Goal: Download file/media

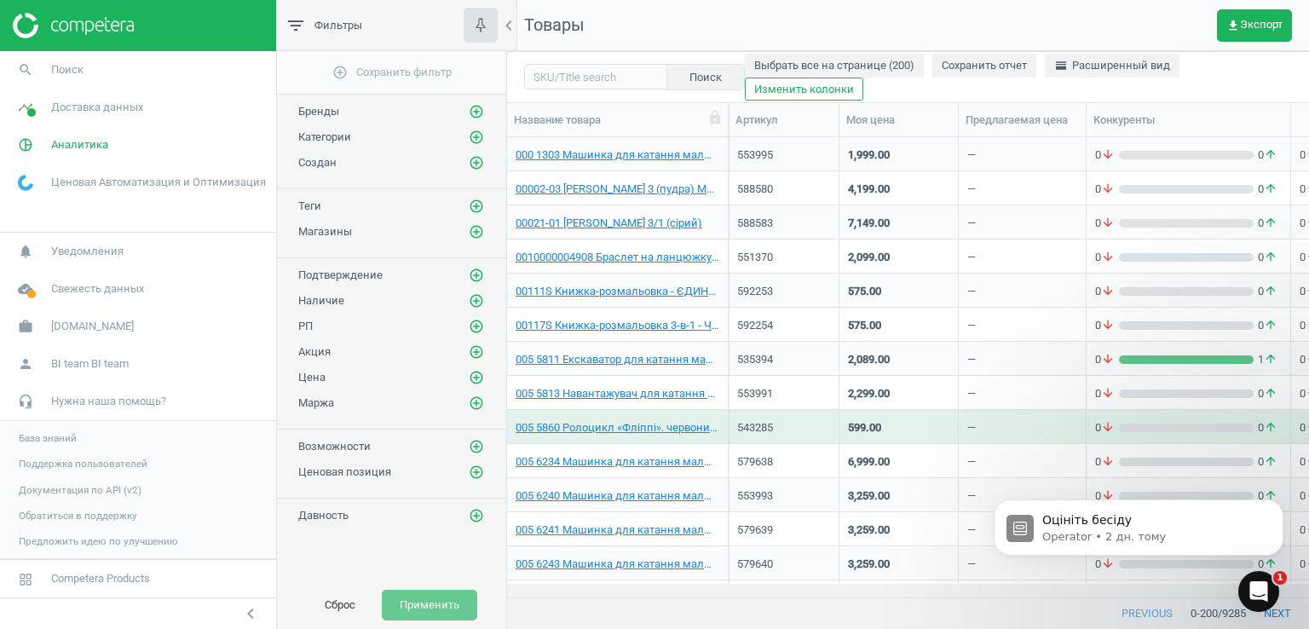
scroll to position [434, 789]
click at [84, 106] on span "Доставка данных" at bounding box center [97, 107] width 92 height 15
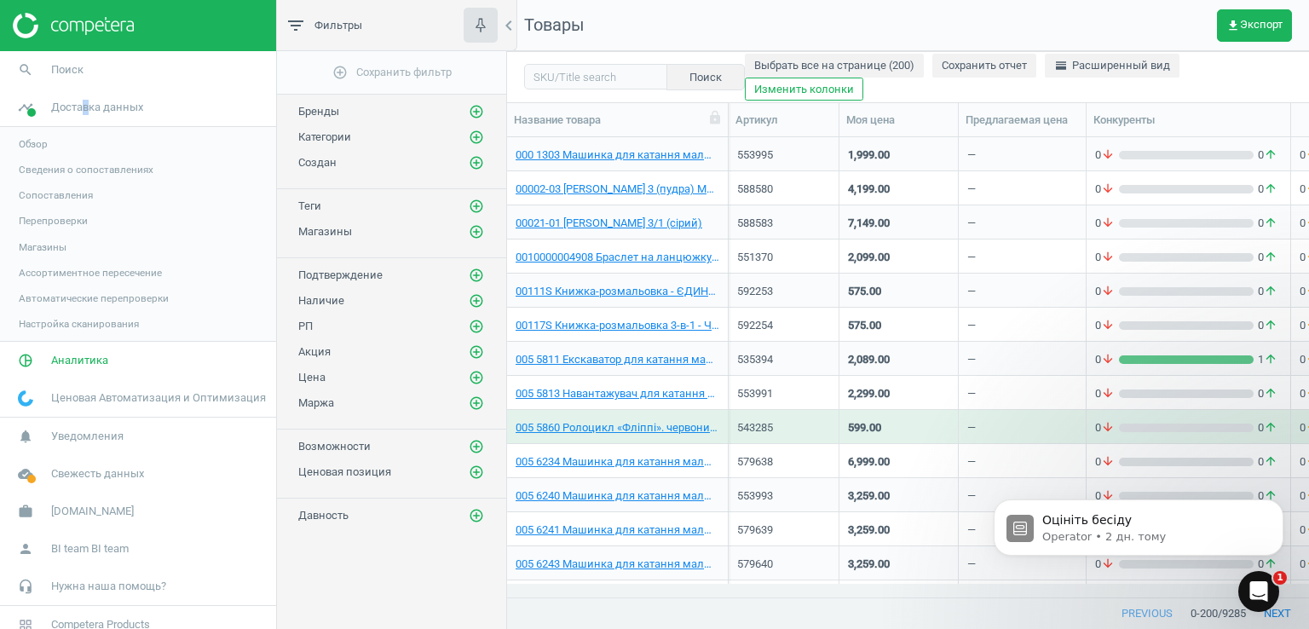
click at [38, 245] on span "Магазины" at bounding box center [43, 247] width 48 height 14
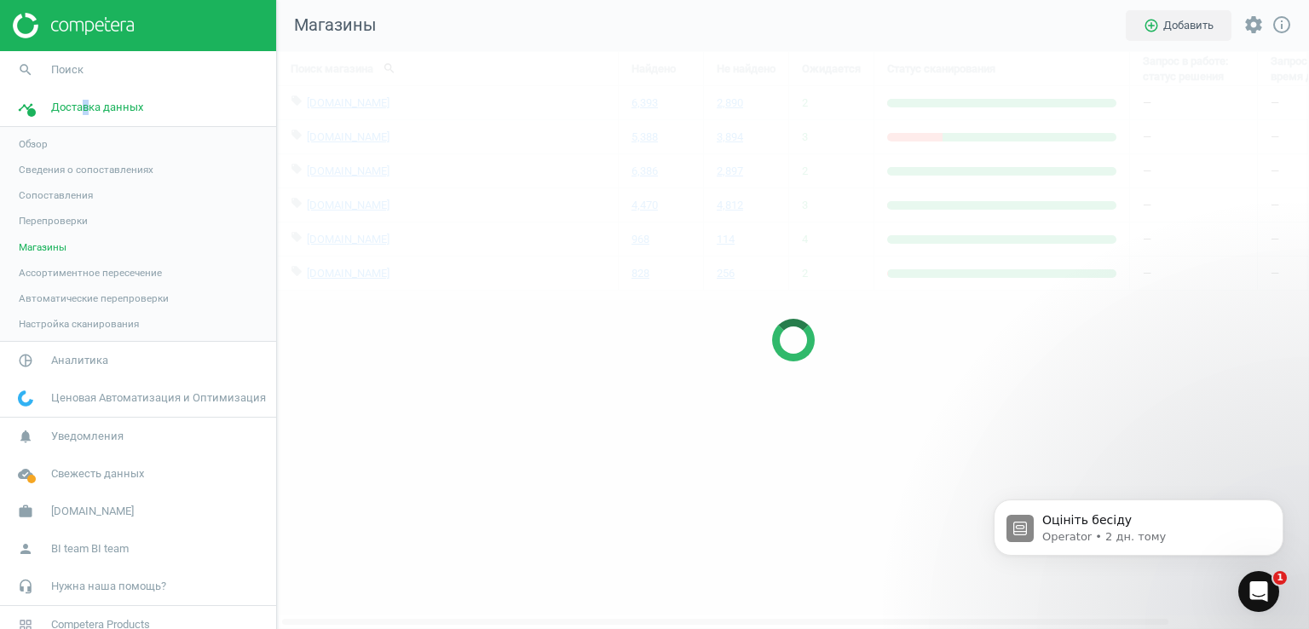
scroll to position [604, 1058]
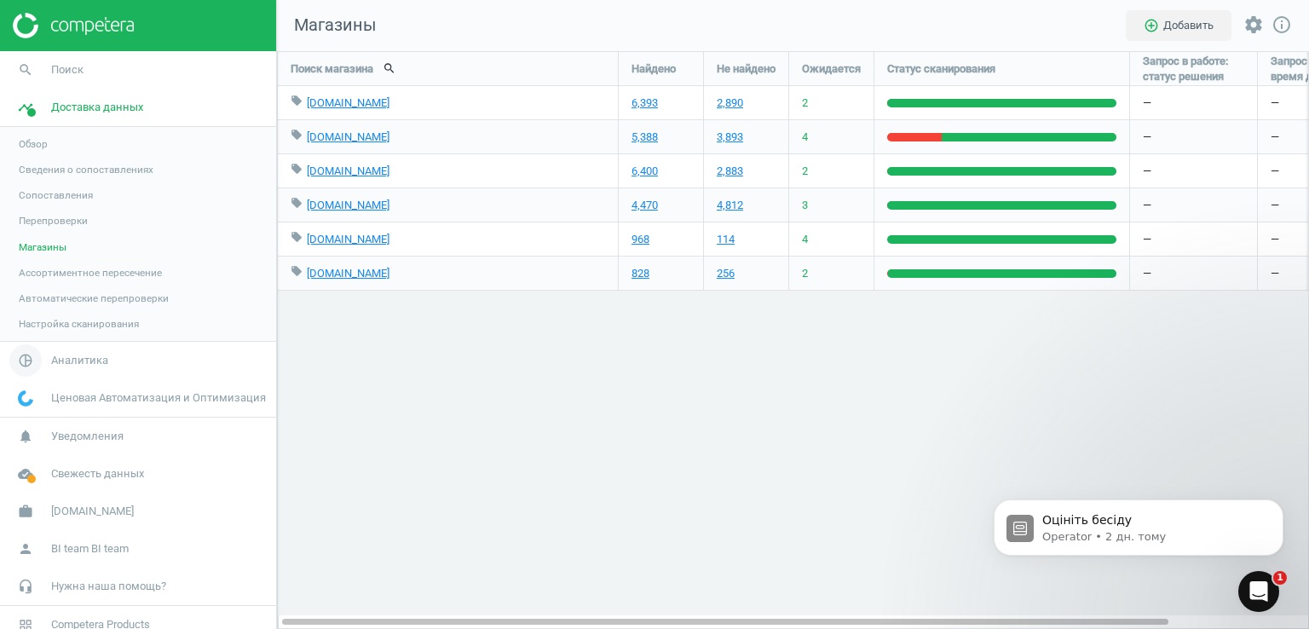
click at [61, 353] on span "Аналитика" at bounding box center [79, 360] width 57 height 15
click at [36, 205] on span "Товары" at bounding box center [37, 207] width 36 height 14
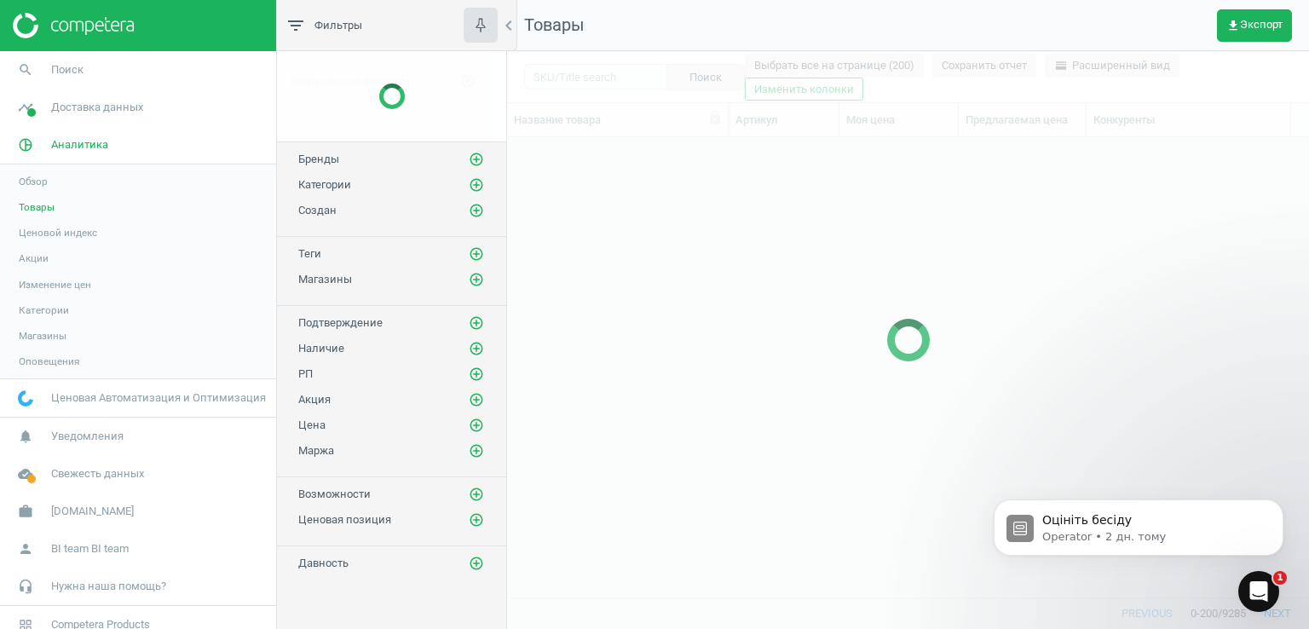
scroll to position [434, 789]
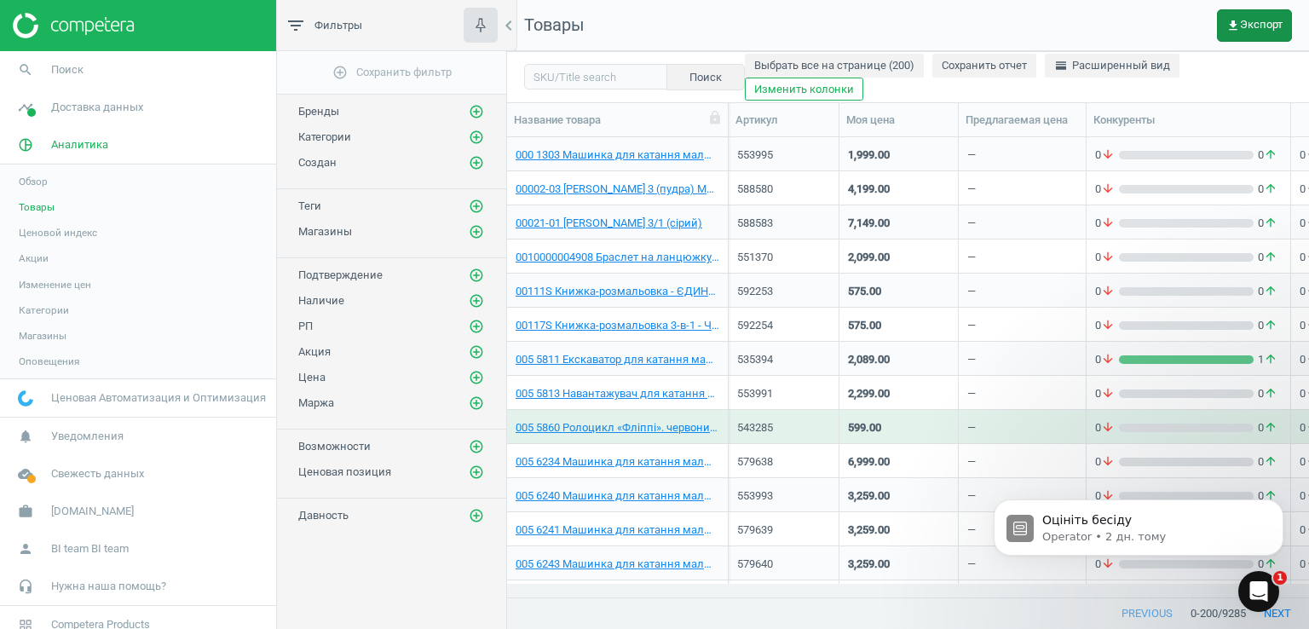
click at [1243, 21] on span "get_app Экспорт" at bounding box center [1255, 26] width 56 height 14
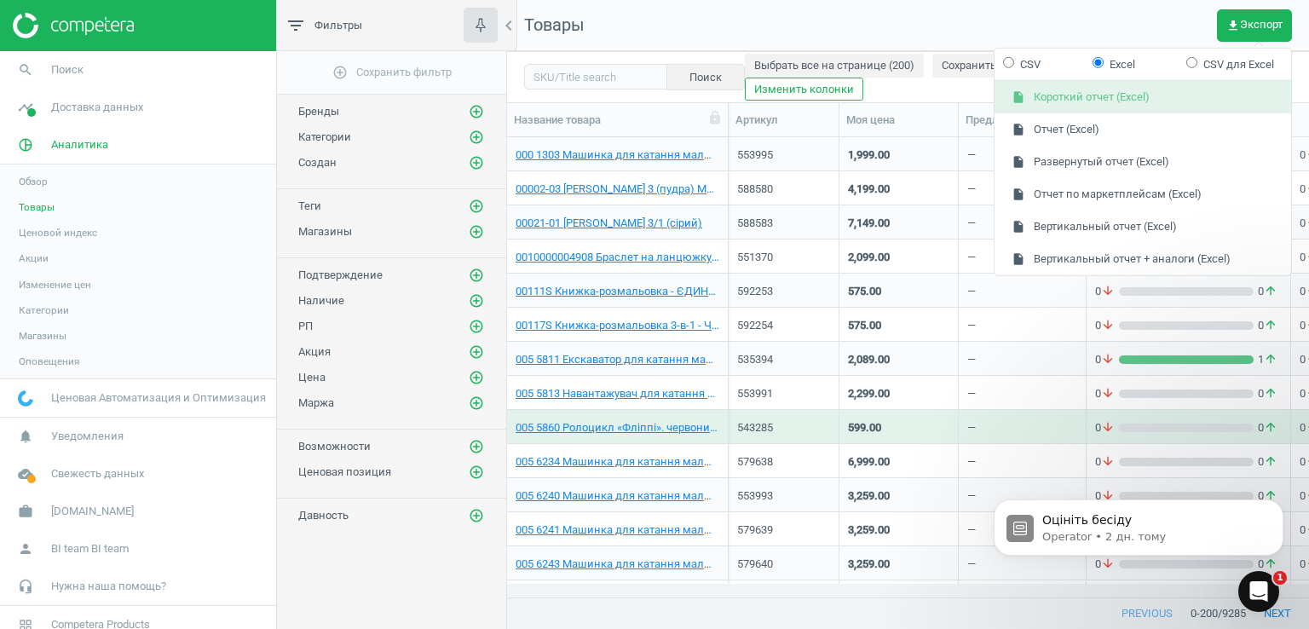
click at [1098, 103] on button "insert_drive_file Короткий отчет (Excel)" at bounding box center [1143, 97] width 297 height 32
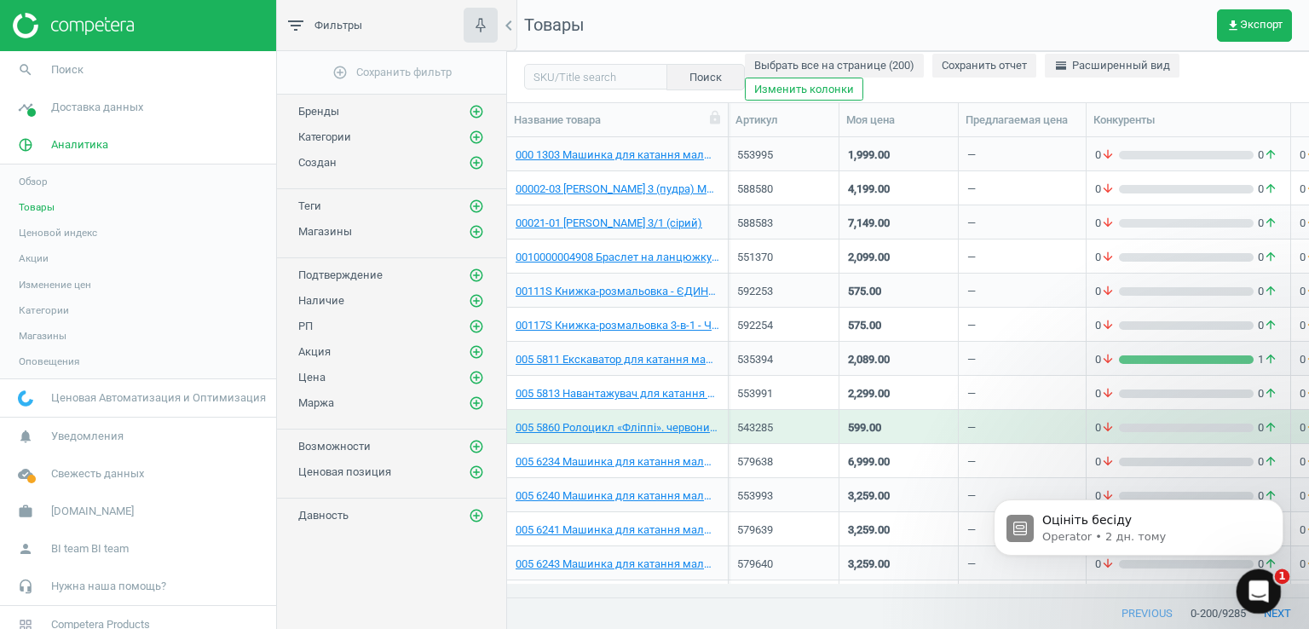
click at [1264, 588] on icon "Відкрити програму для спілкування Intercom" at bounding box center [1257, 589] width 28 height 28
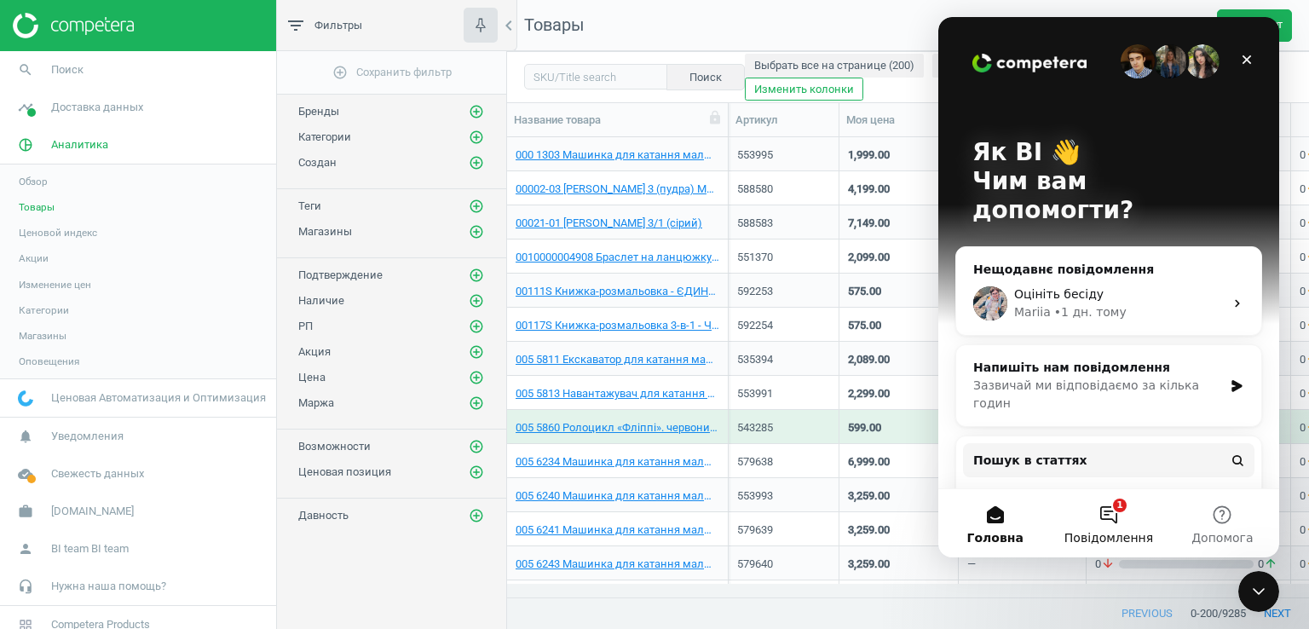
click at [1119, 509] on button "1 Повідомлення" at bounding box center [1108, 523] width 113 height 68
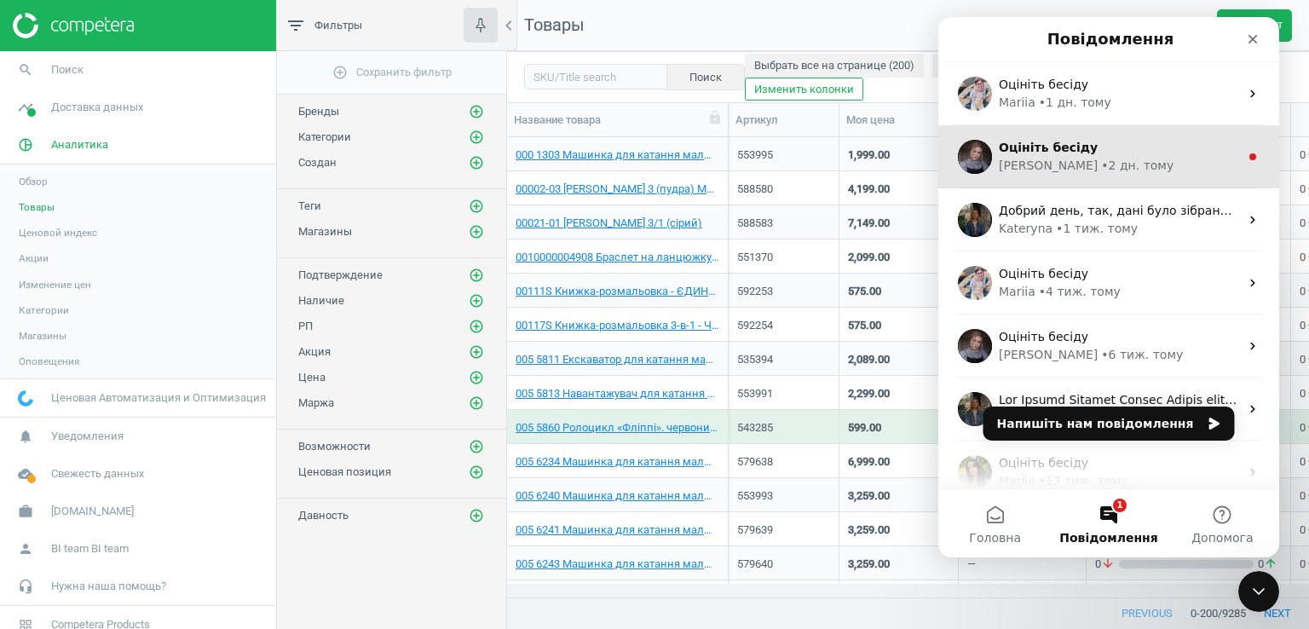
click at [1141, 152] on div "Оцініть бесіду" at bounding box center [1119, 148] width 240 height 18
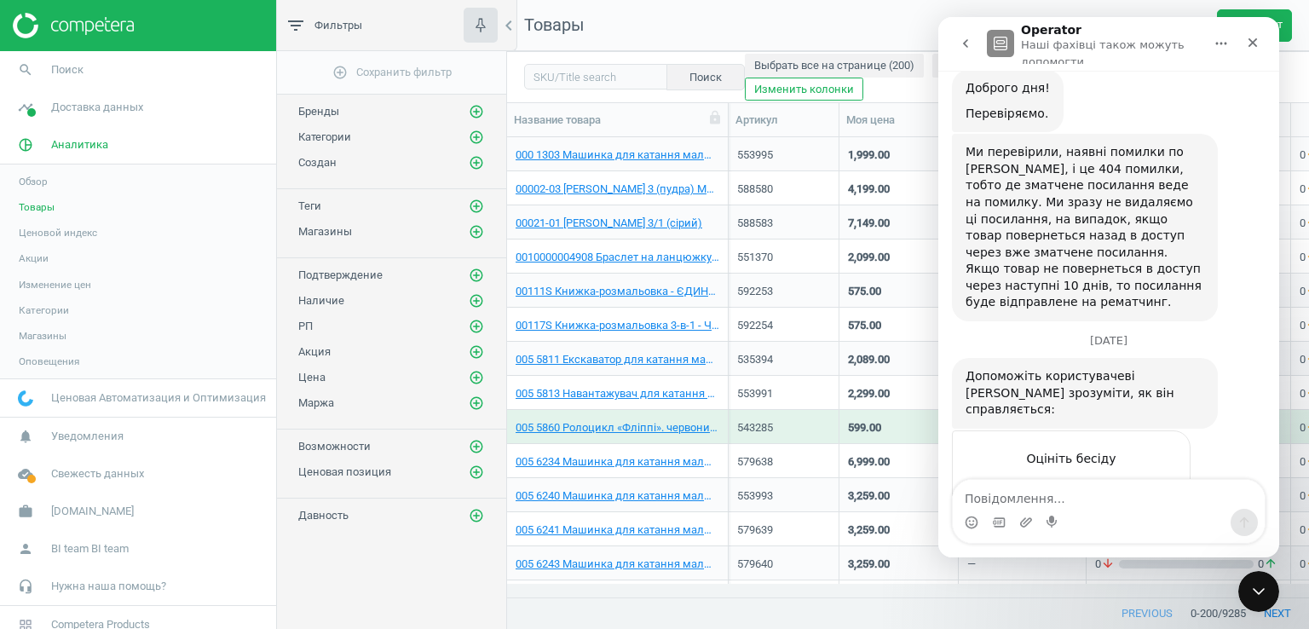
scroll to position [313, 0]
